Goal: Task Accomplishment & Management: Manage account settings

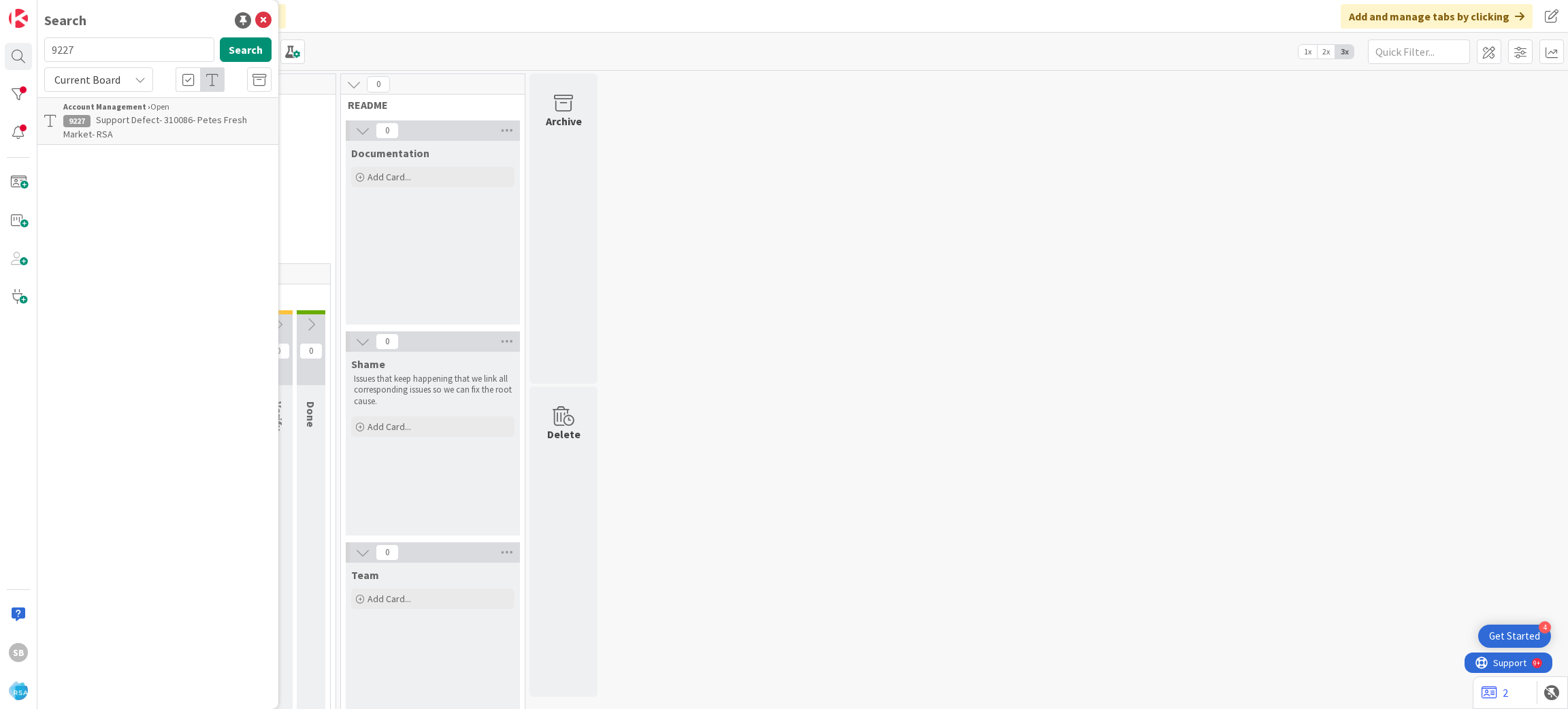
click at [223, 114] on span "Support Defect- 310086- Petes Fresh Market- RSA" at bounding box center [155, 127] width 184 height 27
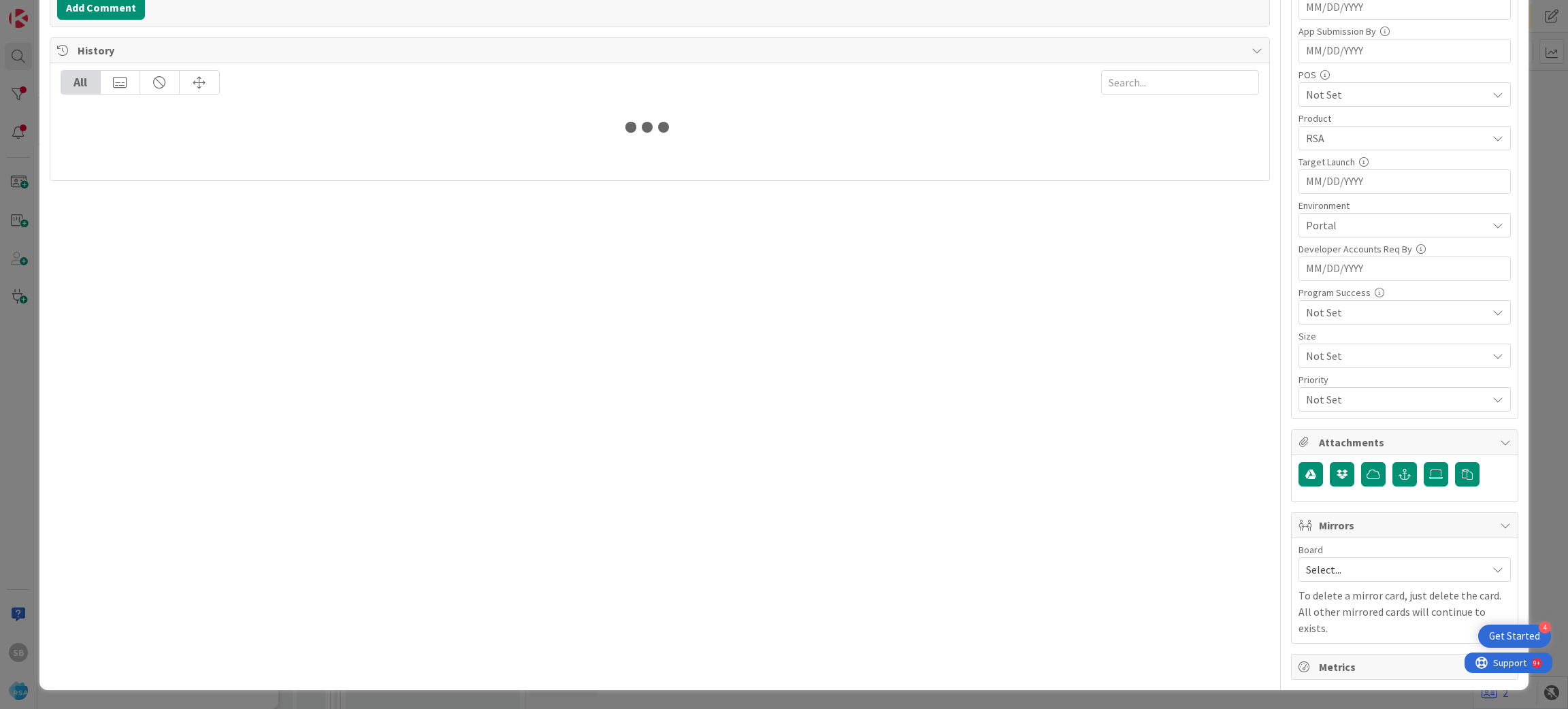
scroll to position [365, 0]
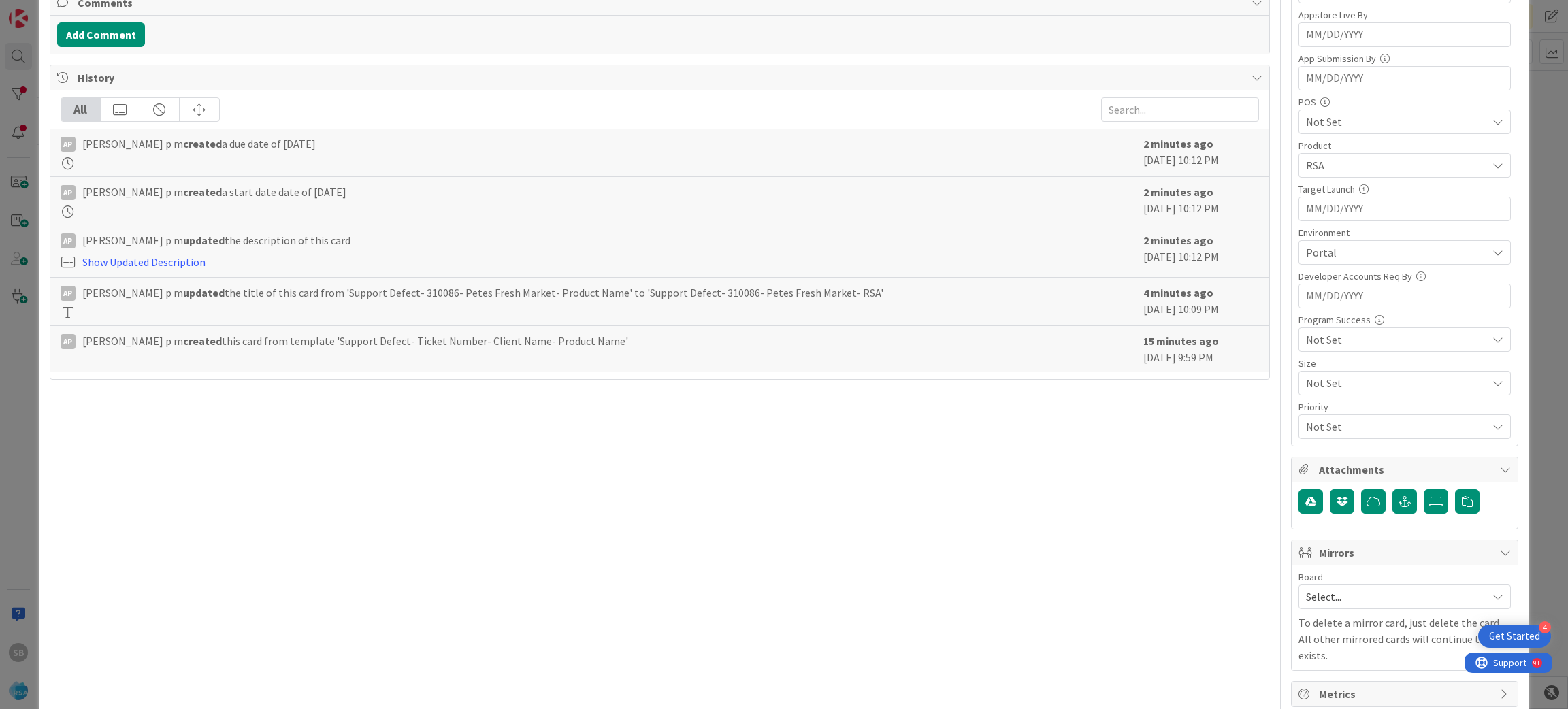
click at [1316, 593] on span "Select..." at bounding box center [1393, 597] width 174 height 19
click at [1306, 694] on icon at bounding box center [1311, 685] width 11 height 21
click at [1302, 692] on div "Select Owner" at bounding box center [1404, 684] width 206 height 16
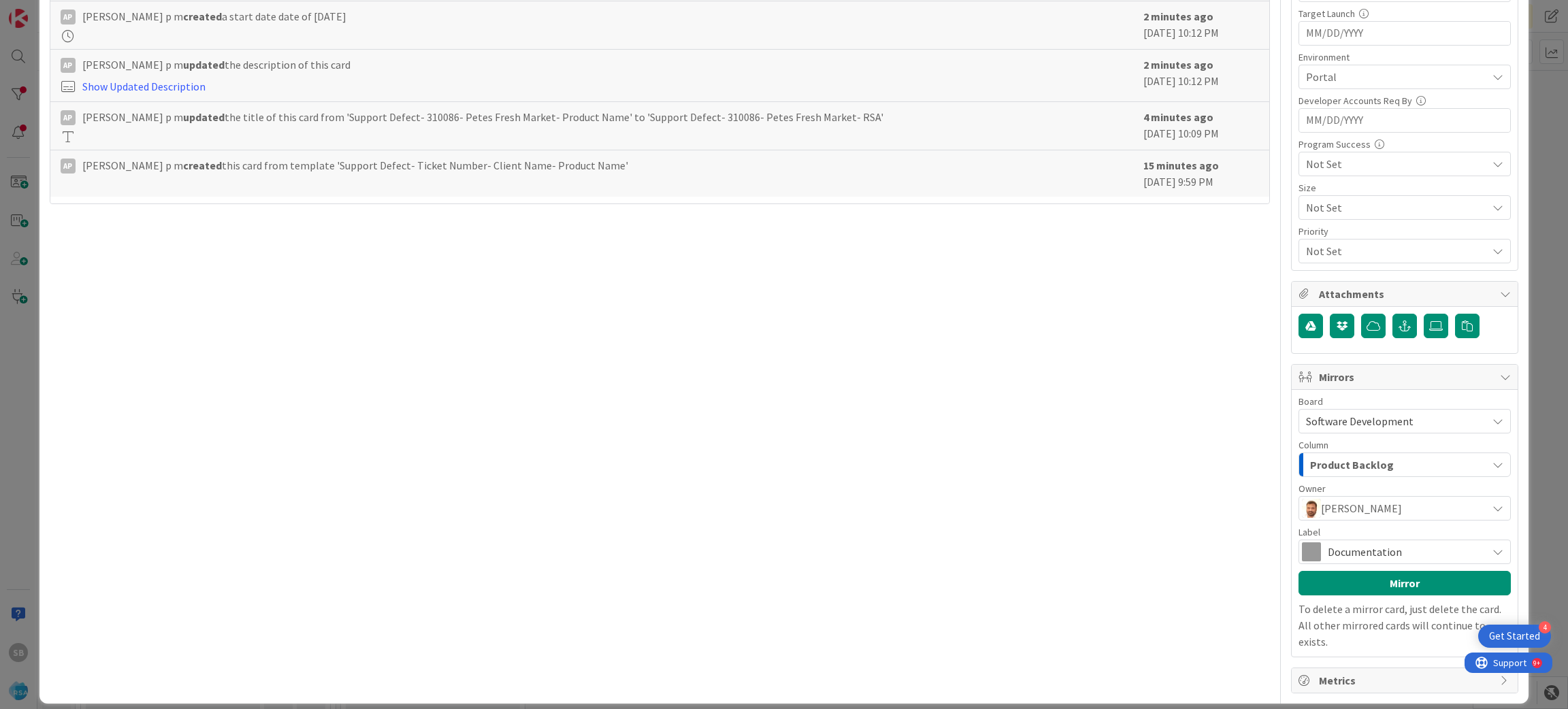
scroll to position [0, 0]
click at [1340, 547] on span "Documentation" at bounding box center [1404, 552] width 153 height 19
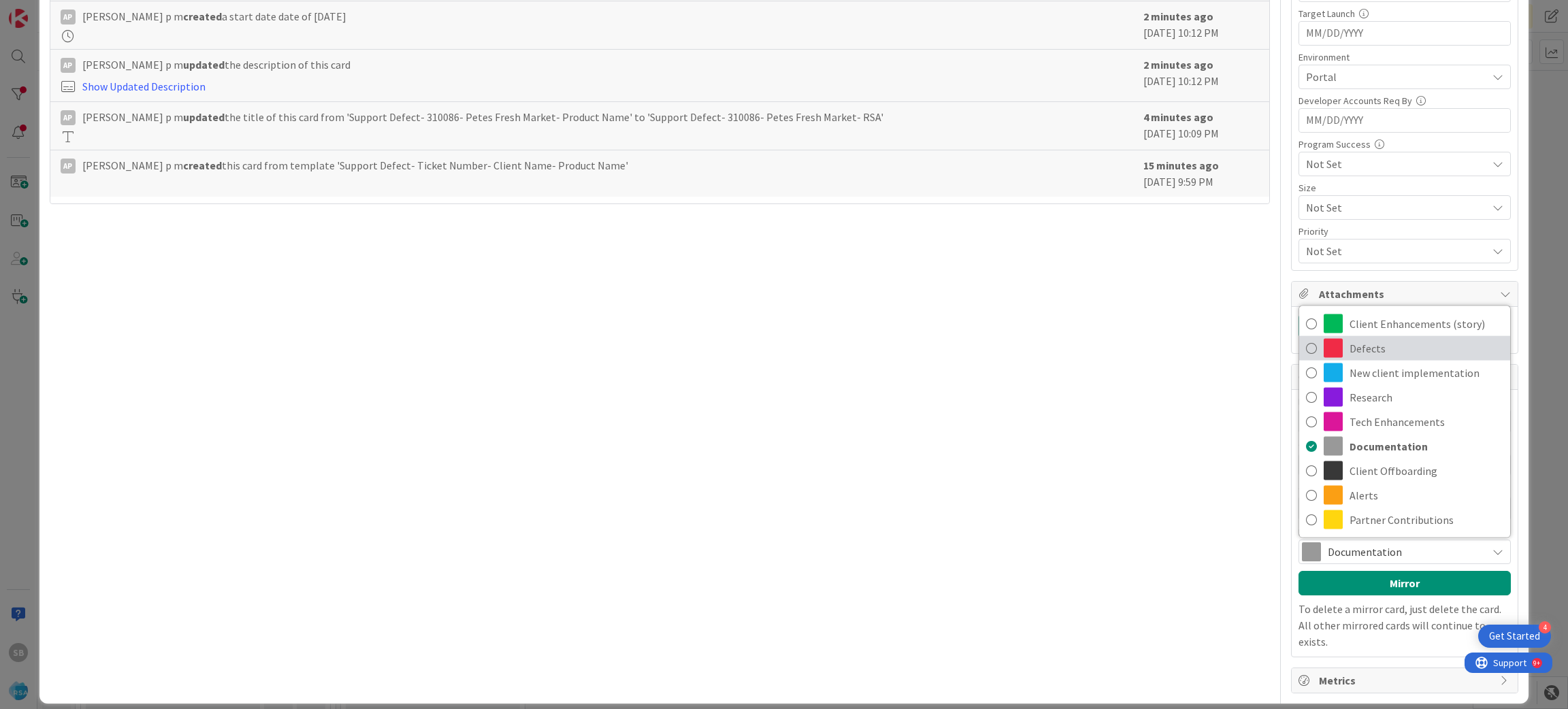
click at [1327, 354] on span at bounding box center [1333, 348] width 19 height 19
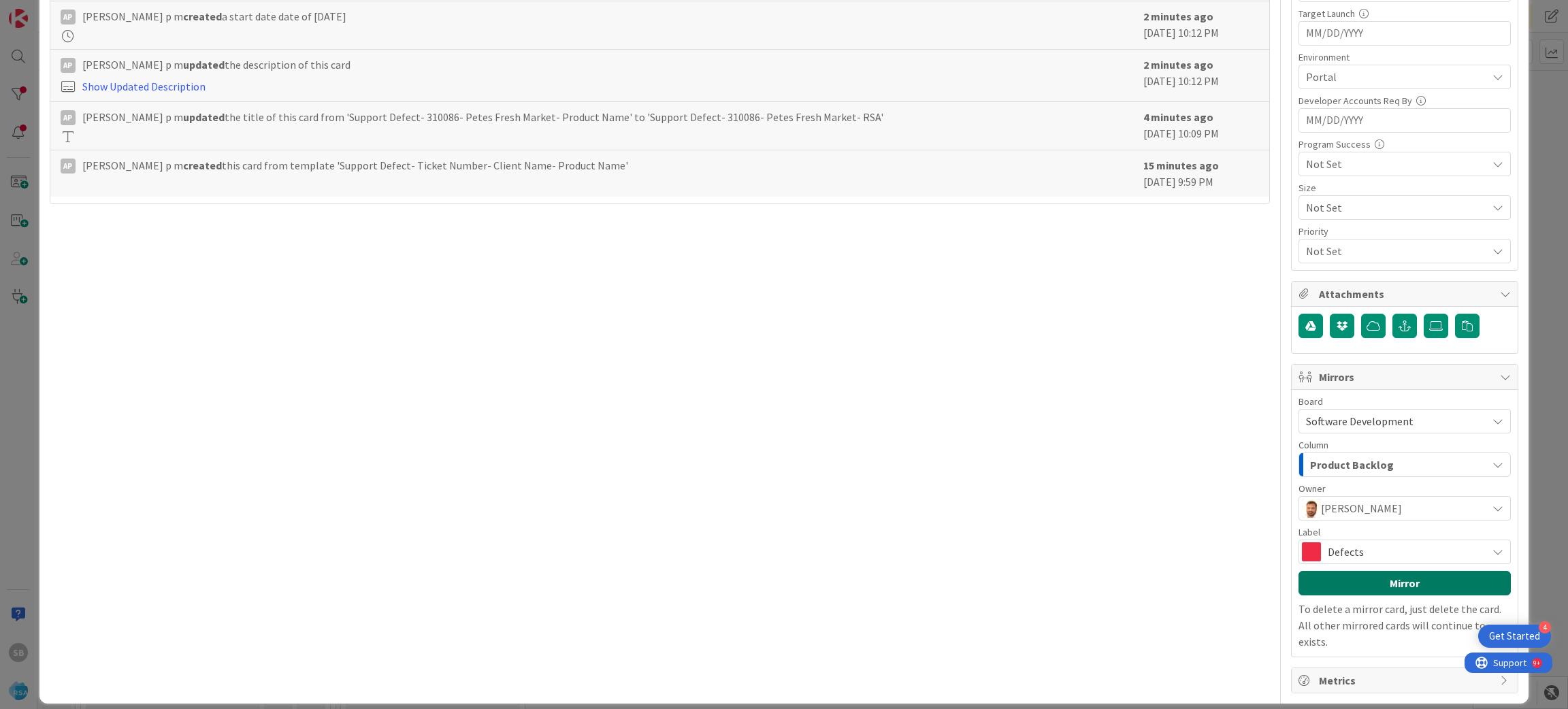
click at [1398, 595] on button "Mirror" at bounding box center [1405, 583] width 213 height 24
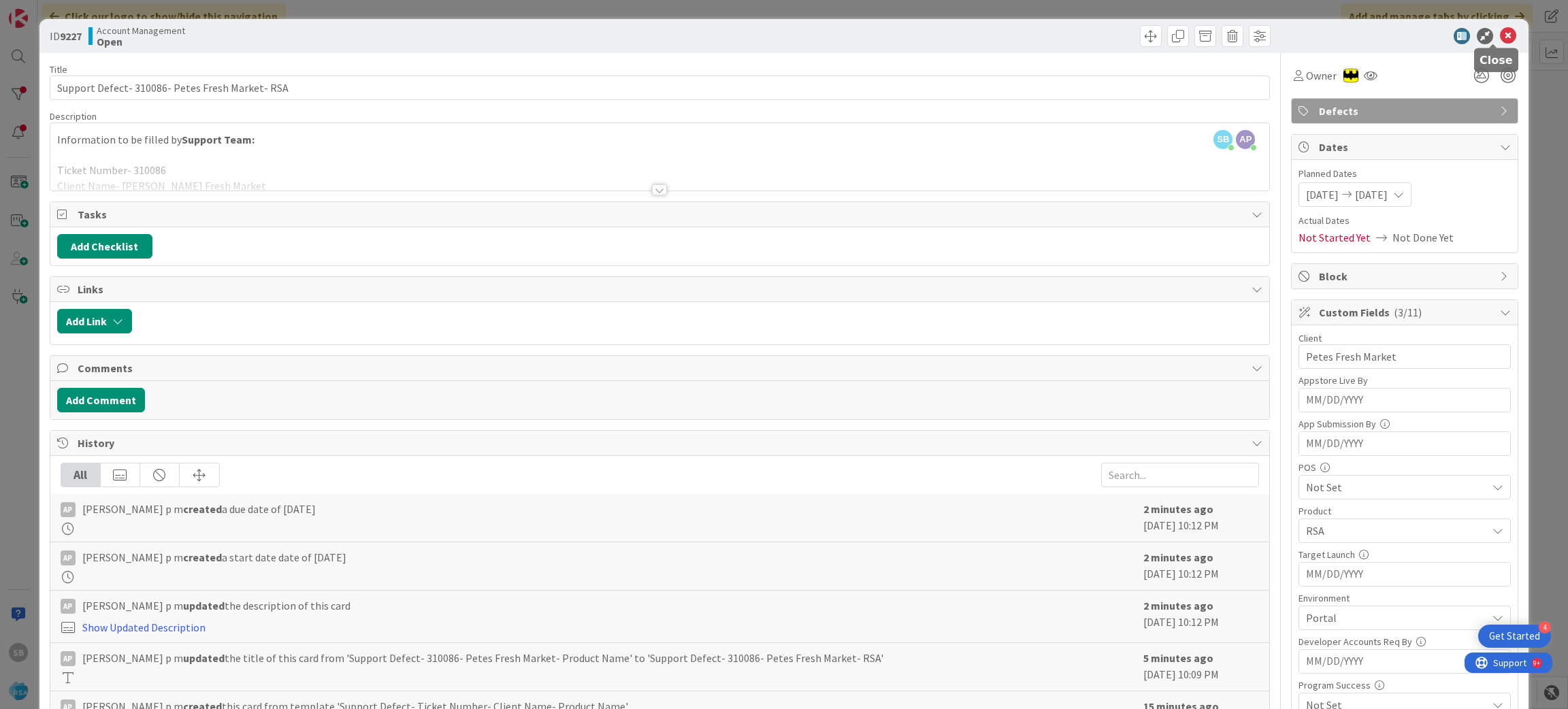
click at [1500, 31] on icon at bounding box center [1508, 36] width 16 height 16
